Goal: Complete application form

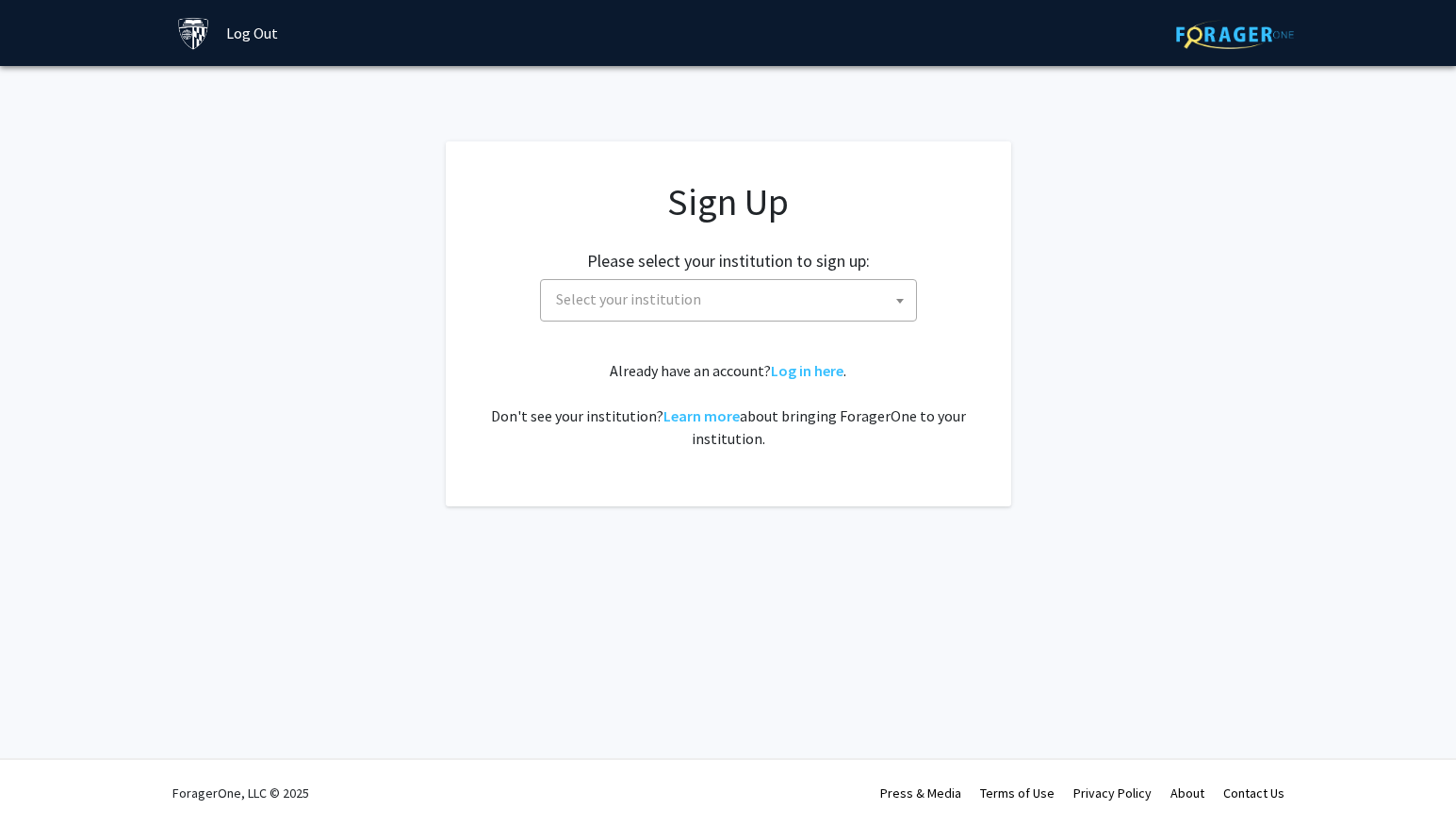
click at [721, 306] on span "Select your institution" at bounding box center [732, 299] width 367 height 38
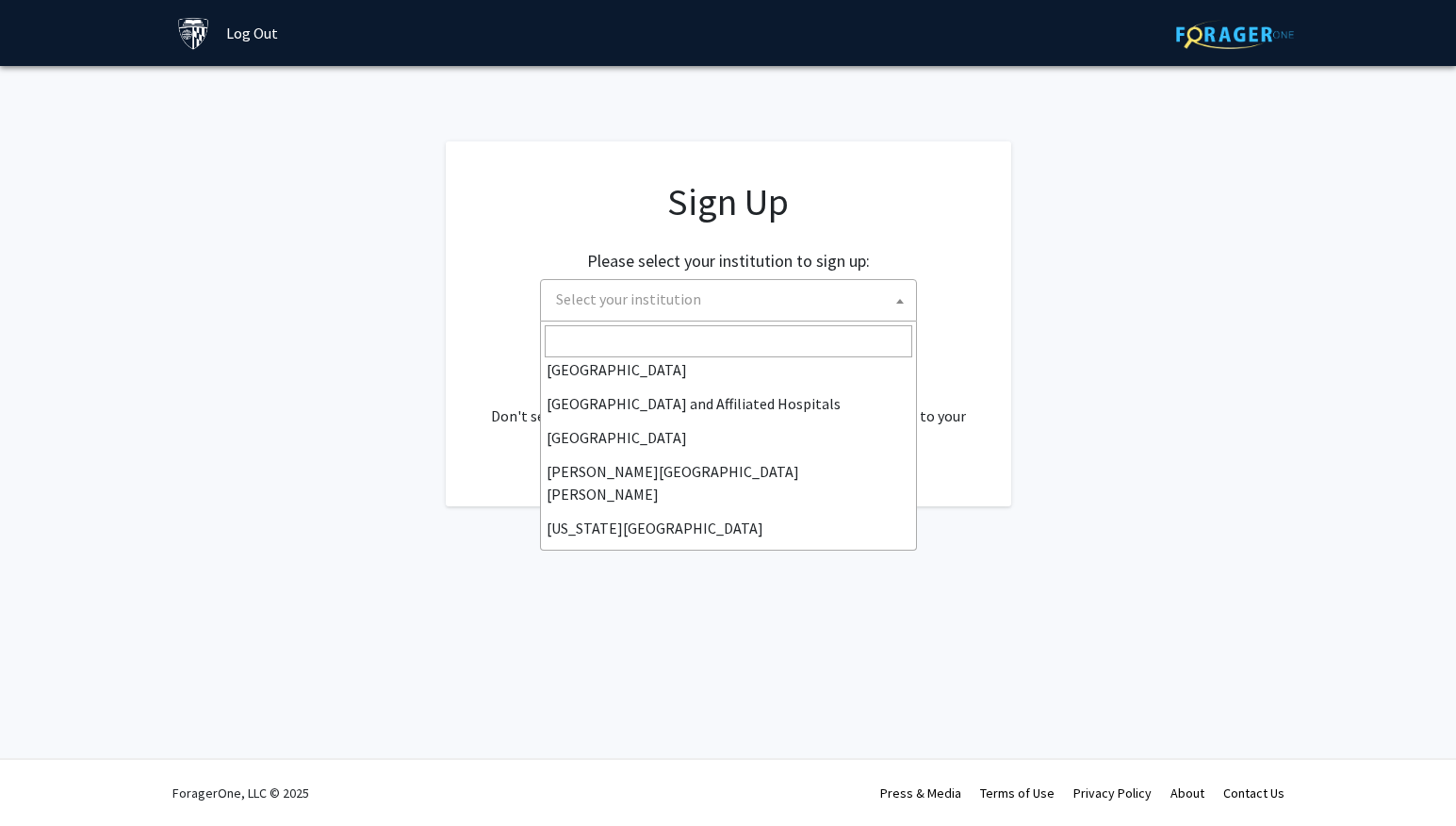
scroll to position [283, 0]
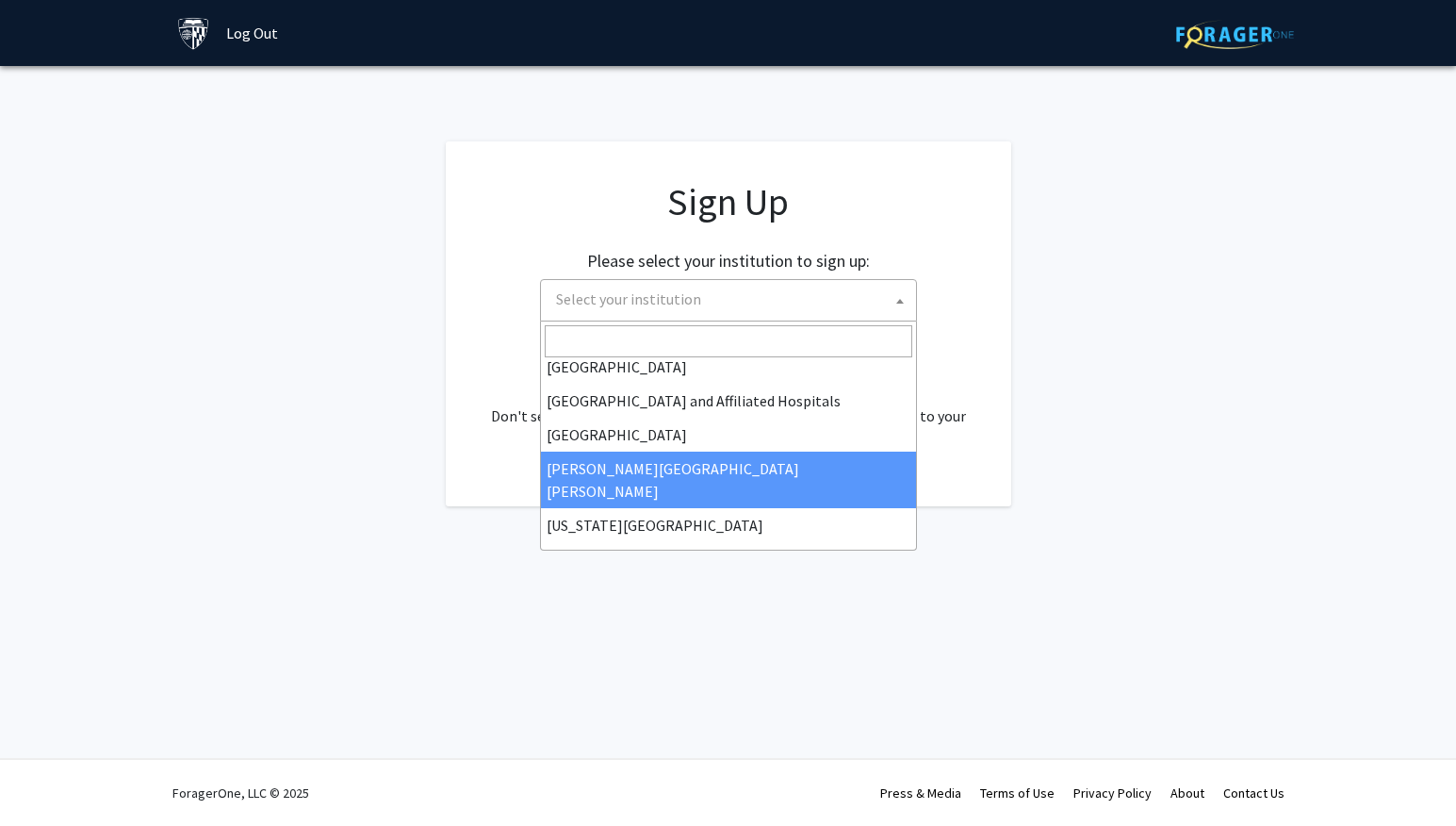
select select "1"
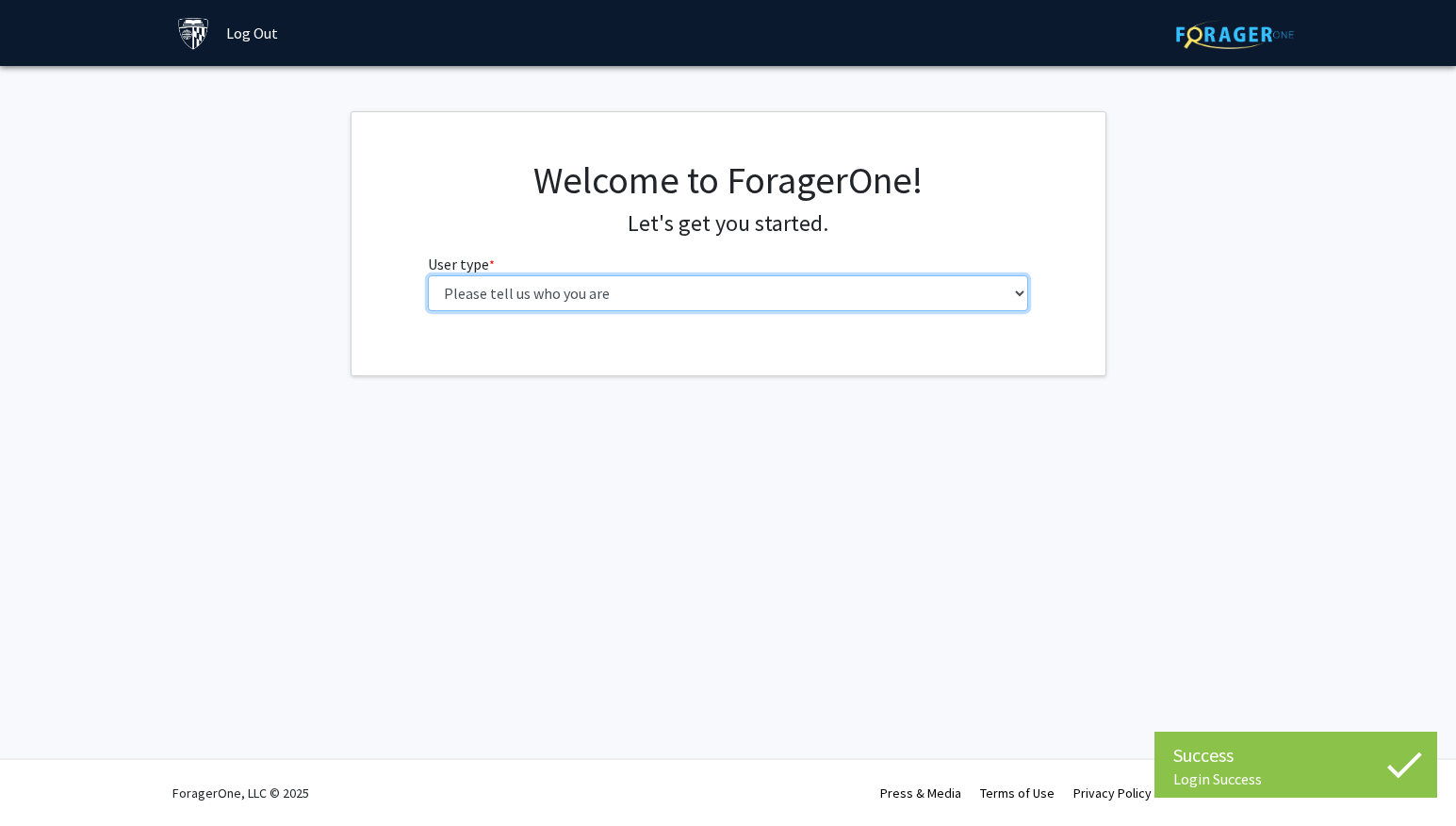
click at [579, 300] on select "Please tell us who you are Undergraduate Student Master's Student Doctoral Cand…" at bounding box center [728, 292] width 600 height 36
select select "2: masters"
click at [428, 275] on select "Please tell us who you are Undergraduate Student Master's Student Doctoral Cand…" at bounding box center [728, 292] width 600 height 36
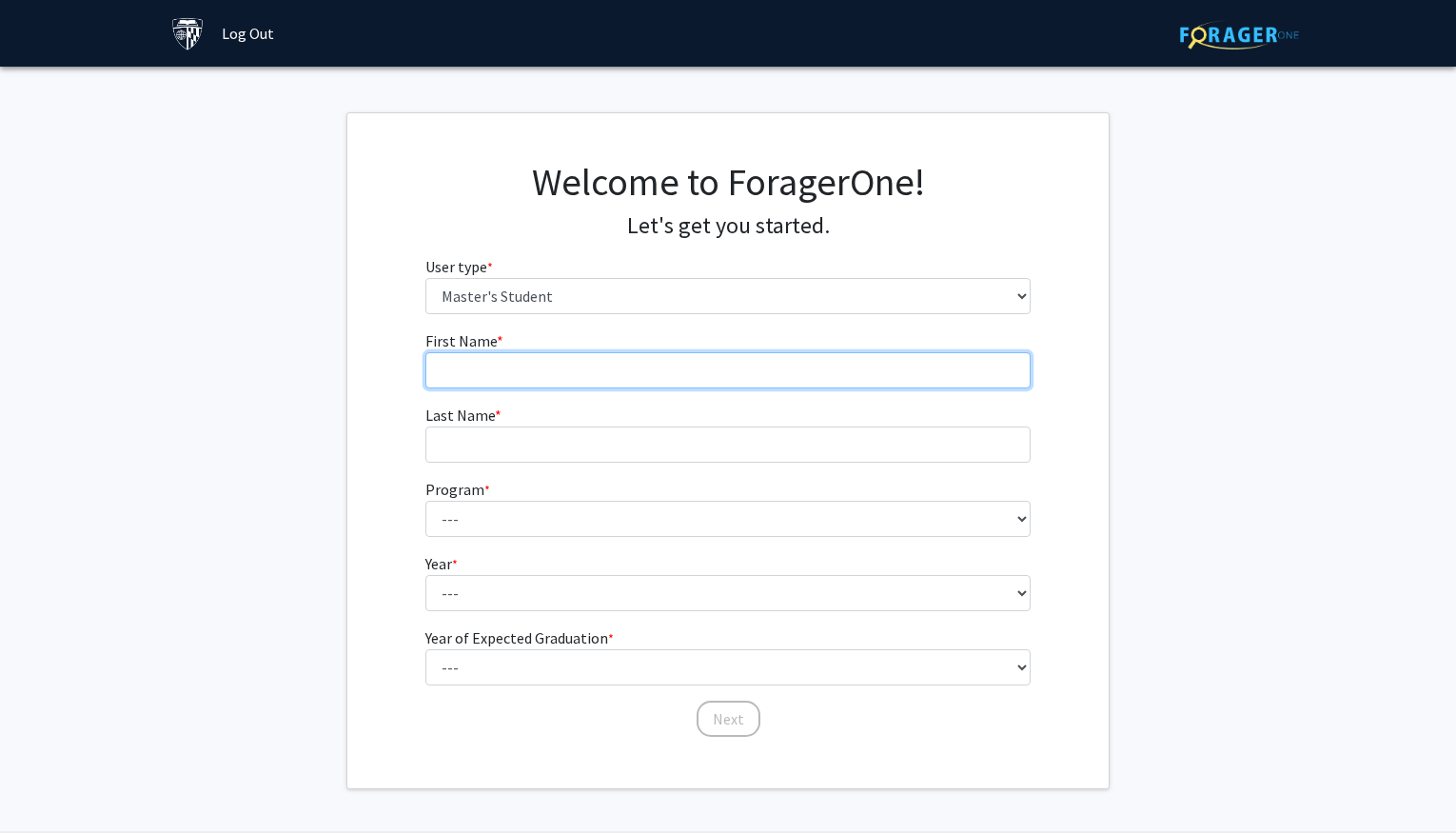
click at [563, 369] on input "First Name * required" at bounding box center [728, 370] width 606 height 36
type input "Weiwen"
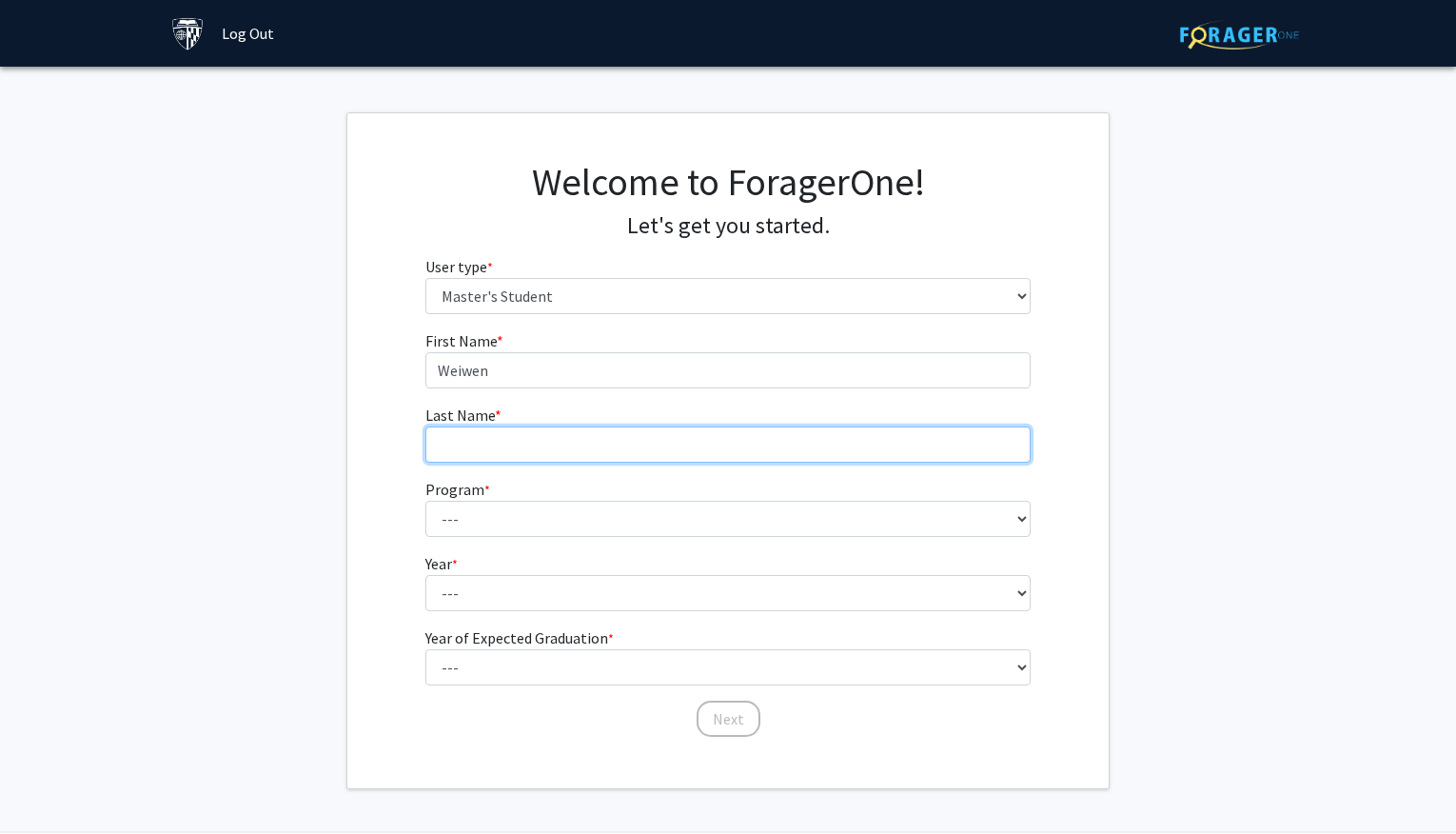
click at [624, 440] on input "Last Name * required" at bounding box center [728, 444] width 606 height 36
type input "[PERSON_NAME]"
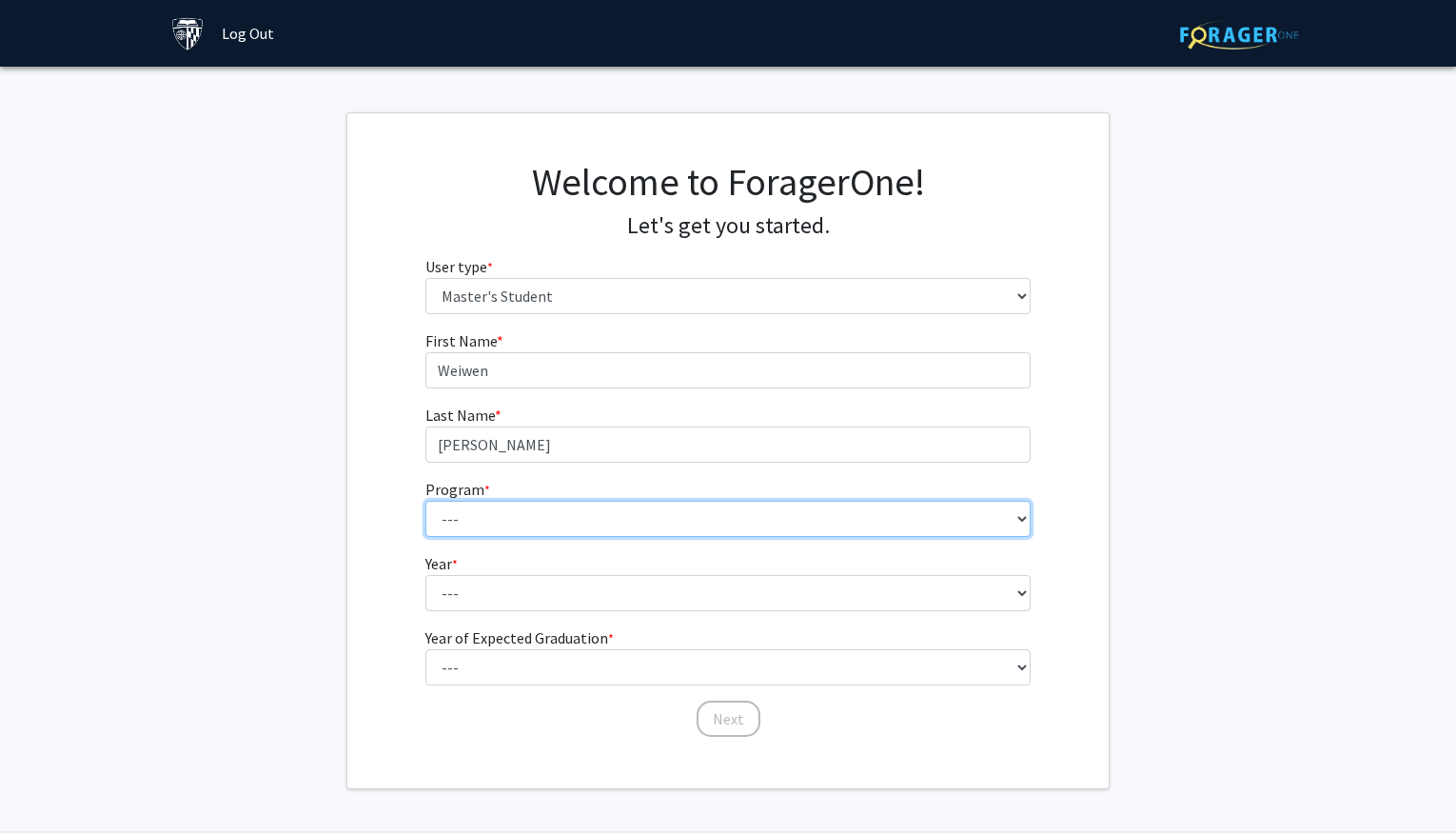
click at [556, 523] on select "--- Anatomy Education Applied and Computational Mathematics Applied Biomedical …" at bounding box center [728, 518] width 606 height 36
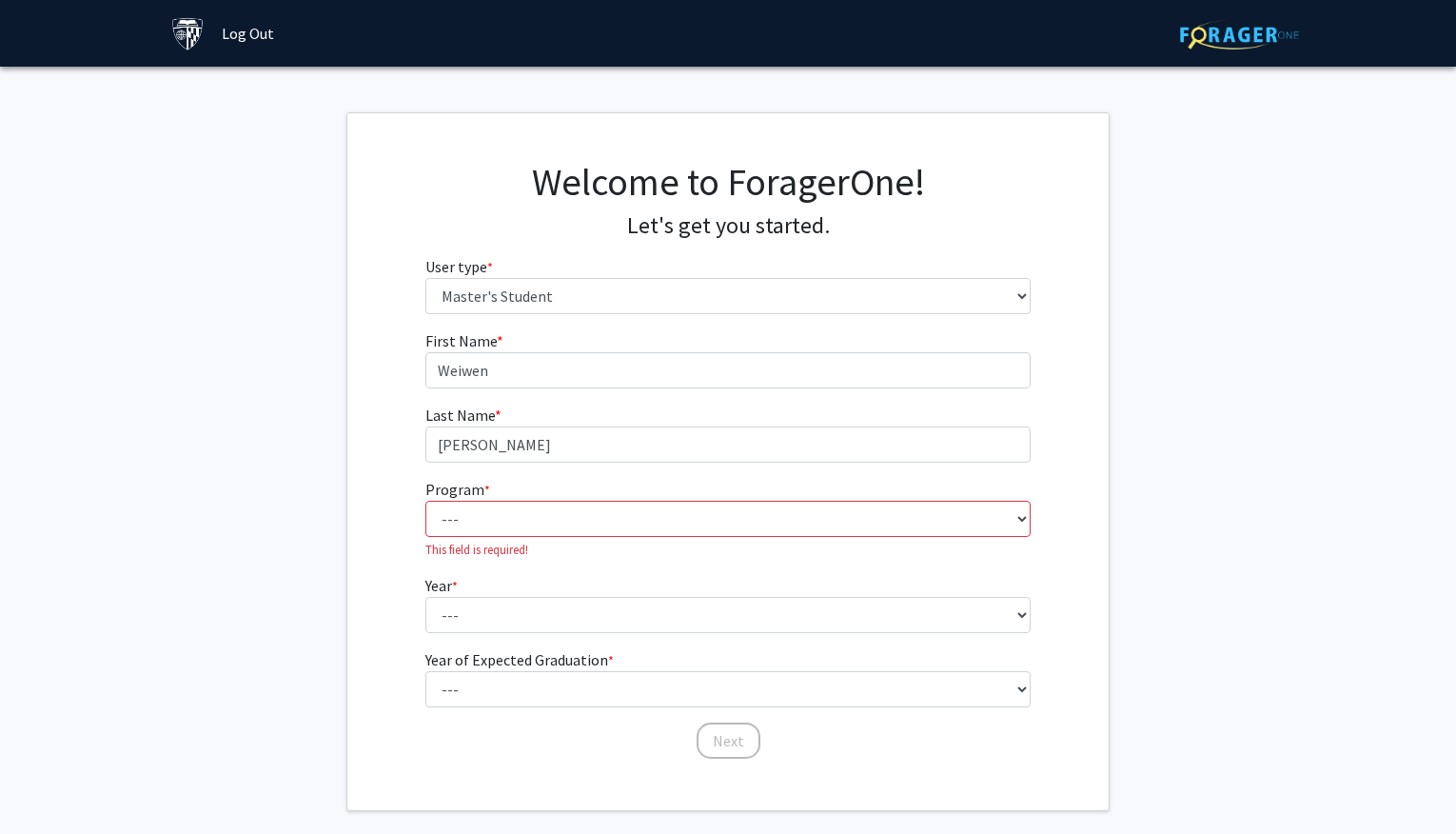
click at [1269, 374] on fg-get-started "Welcome to ForagerOne! Let's get you started. User type * required Please tell …" at bounding box center [728, 461] width 1456 height 698
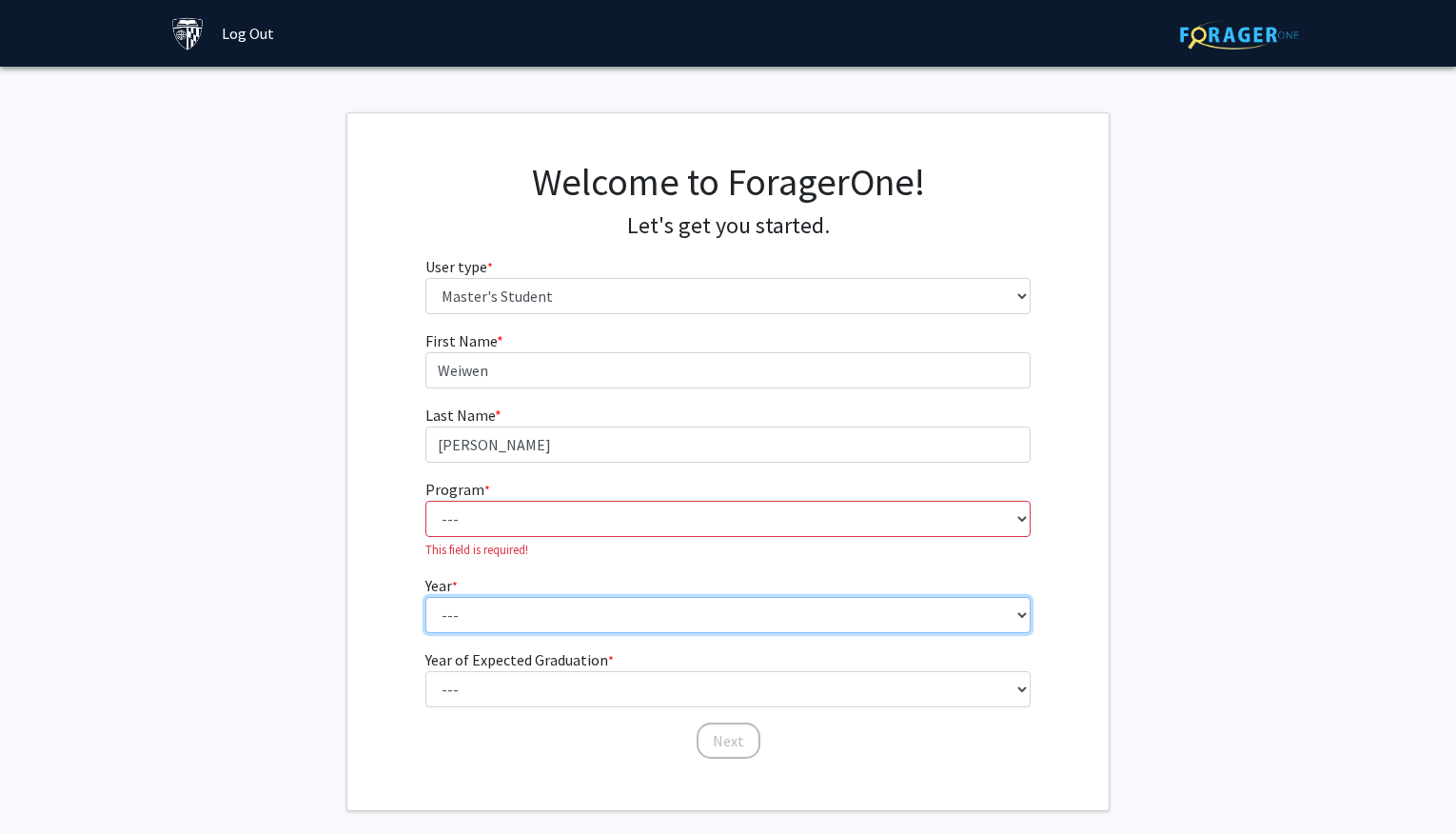
click at [614, 606] on select "--- First Year Second Year" at bounding box center [728, 615] width 606 height 36
select select "1: first_year"
click at [425, 597] on select "--- First Year Second Year" at bounding box center [728, 615] width 606 height 36
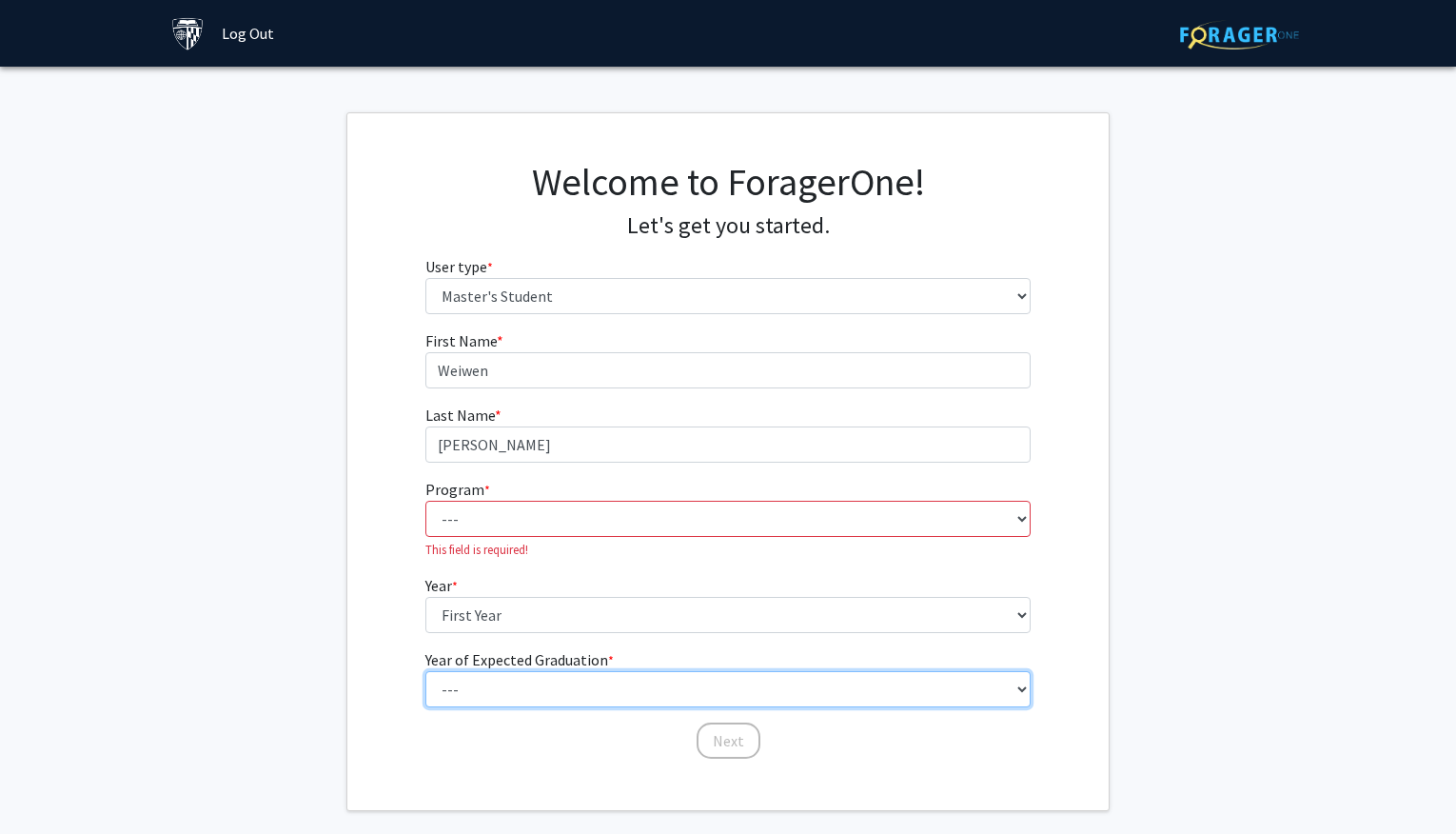
click at [597, 684] on select "--- 2025 2026 2027 2028 2029 2030 2031 2032 2033 2034" at bounding box center [728, 688] width 606 height 36
select select "3: 2027"
click at [425, 671] on select "--- 2025 2026 2027 2028 2029 2030 2031 2032 2033 2034" at bounding box center [728, 688] width 606 height 36
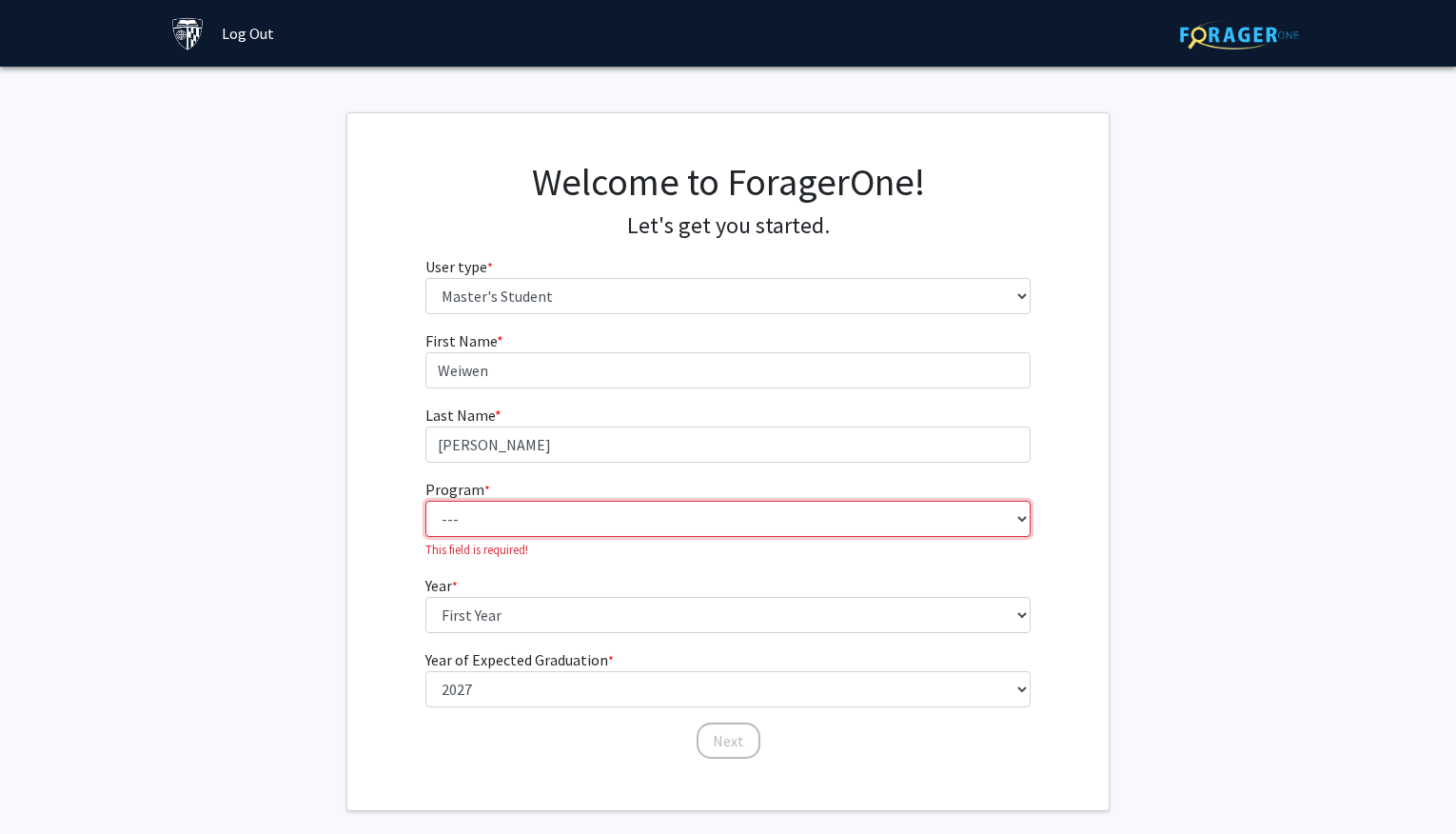
click at [740, 522] on select "--- Anatomy Education Applied and Computational Mathematics Applied Biomedical …" at bounding box center [728, 518] width 606 height 36
click at [1128, 312] on fg-get-started "Welcome to ForagerOne! Let's get you started. User type * required Please tell …" at bounding box center [728, 461] width 1456 height 698
